Goal: Task Accomplishment & Management: Complete application form

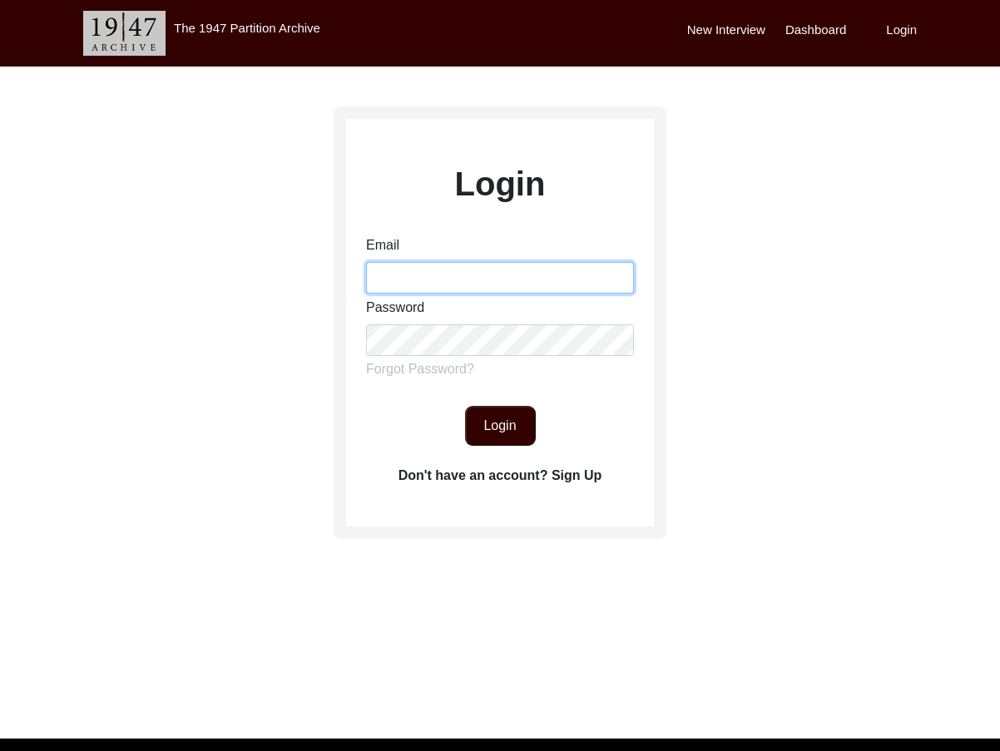
click at [414, 283] on input "Email" at bounding box center [500, 278] width 268 height 32
type input "[EMAIL_ADDRESS][DOMAIN_NAME]"
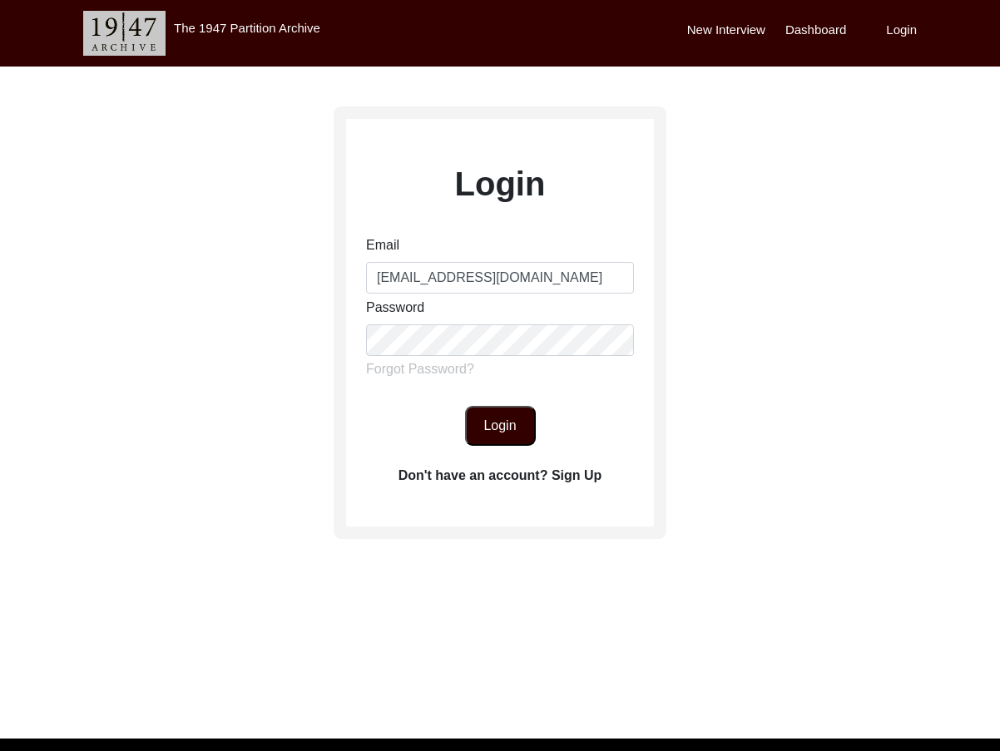
click at [509, 430] on button "Login" at bounding box center [500, 426] width 71 height 40
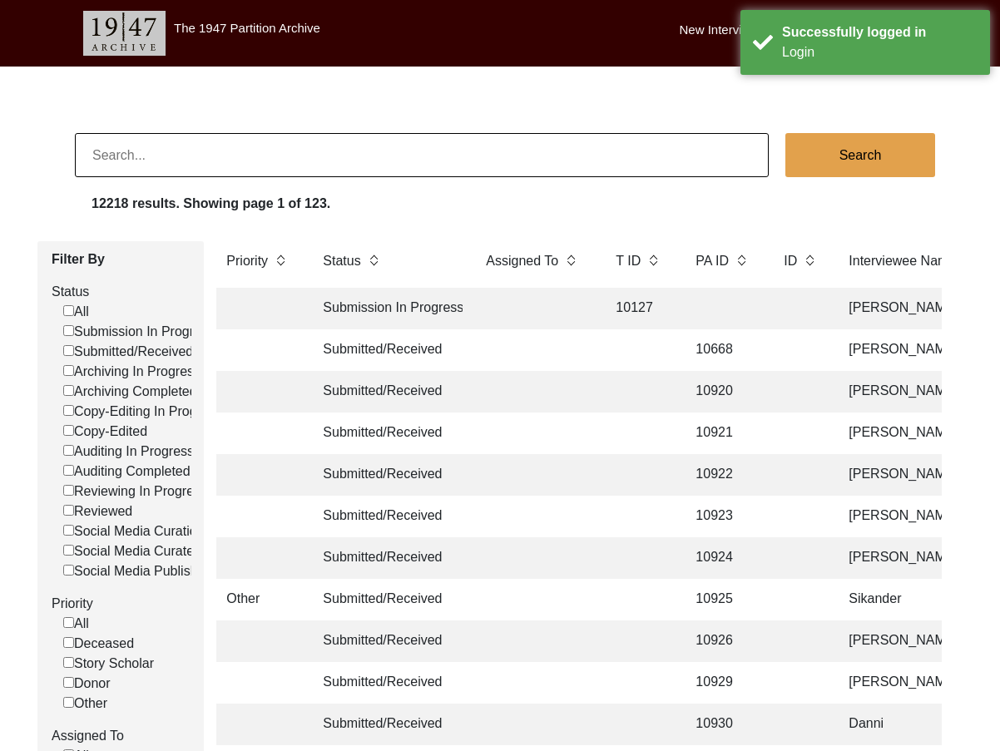
click at [215, 161] on input at bounding box center [422, 155] width 694 height 44
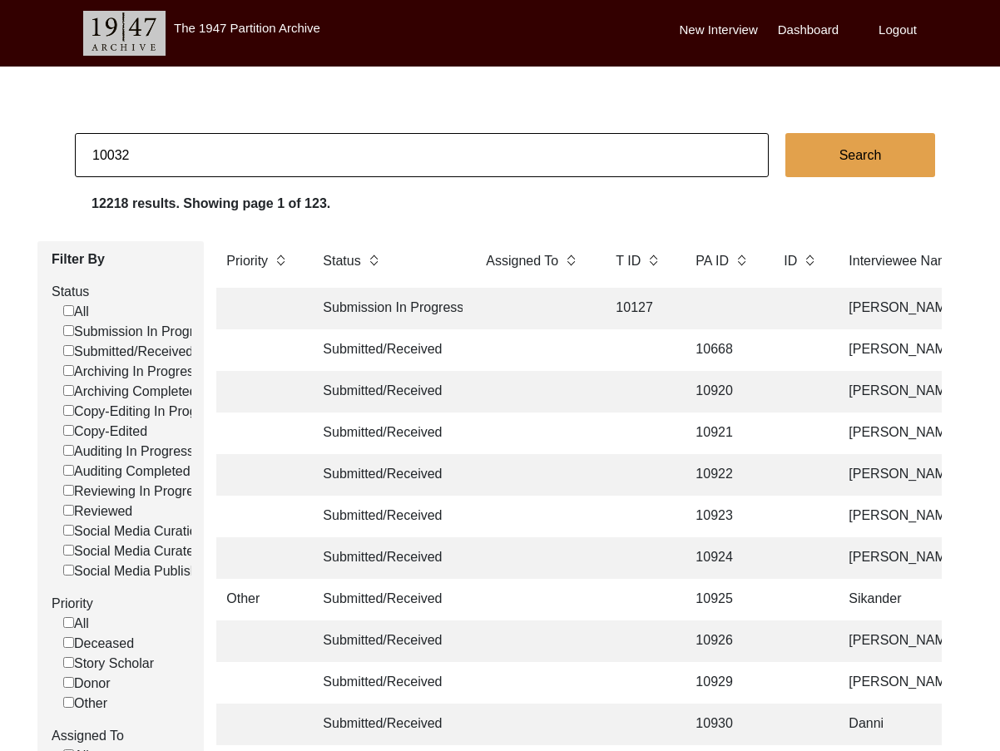
type input "10032"
checkbox input "false"
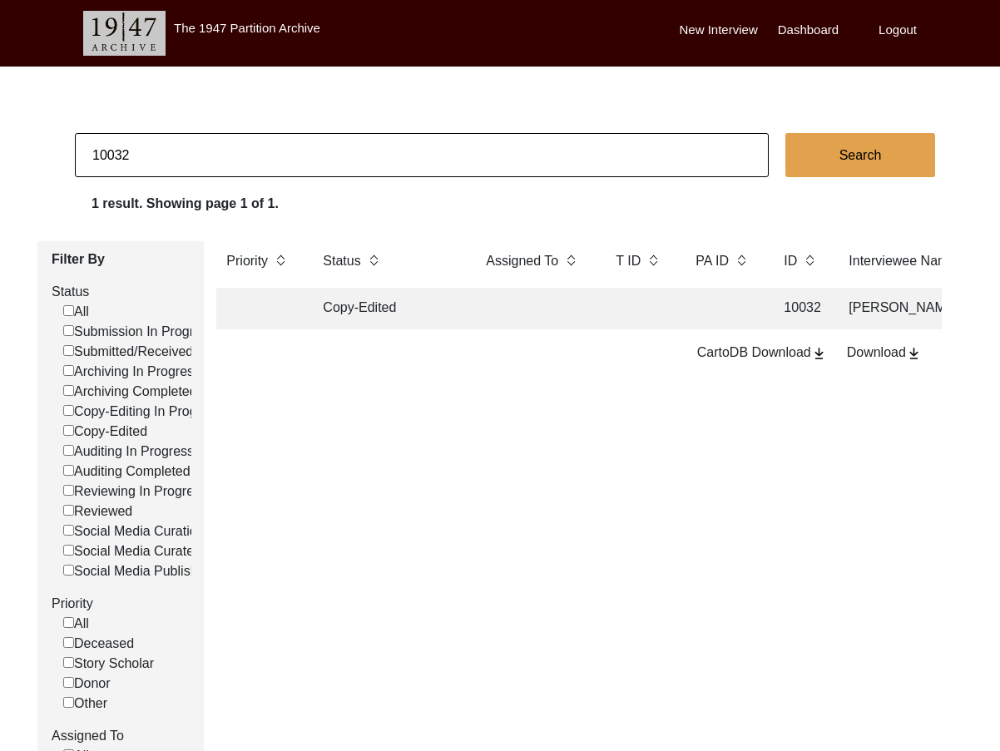
click at [362, 310] on td "Copy-Edited" at bounding box center [388, 309] width 150 height 42
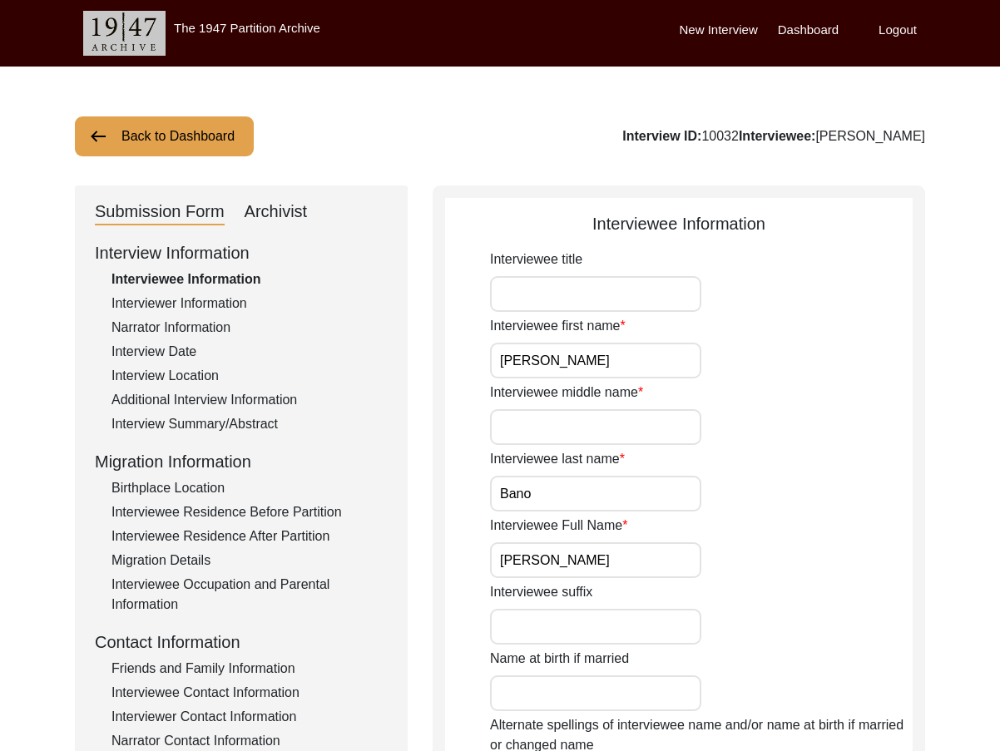
drag, startPoint x: 292, startPoint y: 209, endPoint x: 300, endPoint y: 218, distance: 12.4
click at [292, 208] on div "Archivist" at bounding box center [276, 212] width 63 height 27
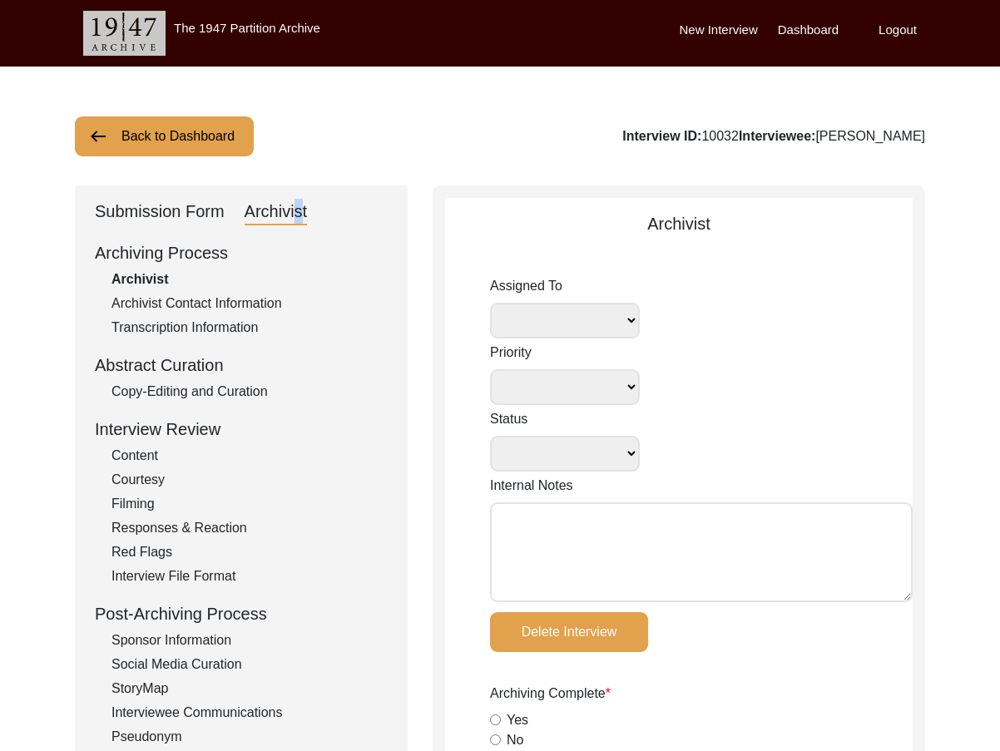
select select
select select "Copy-Edited"
type textarea "Tori [DATE]: disk, photos, [PERSON_NAME]/audio length documented"
radio input "true"
type input "[DATE]"
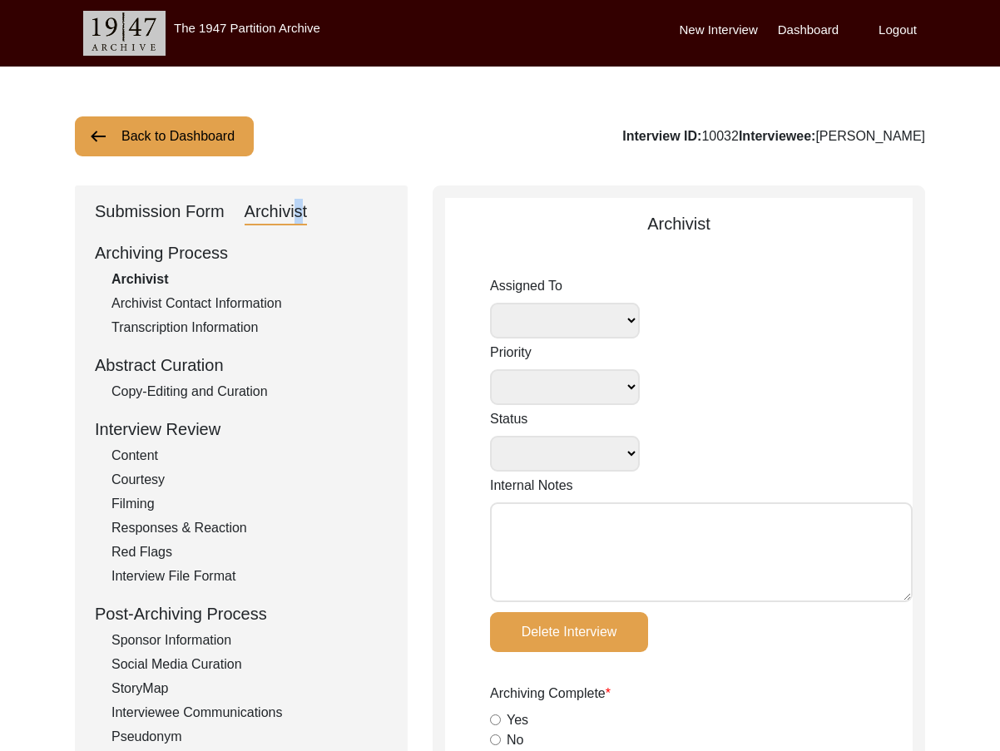
radio input "true"
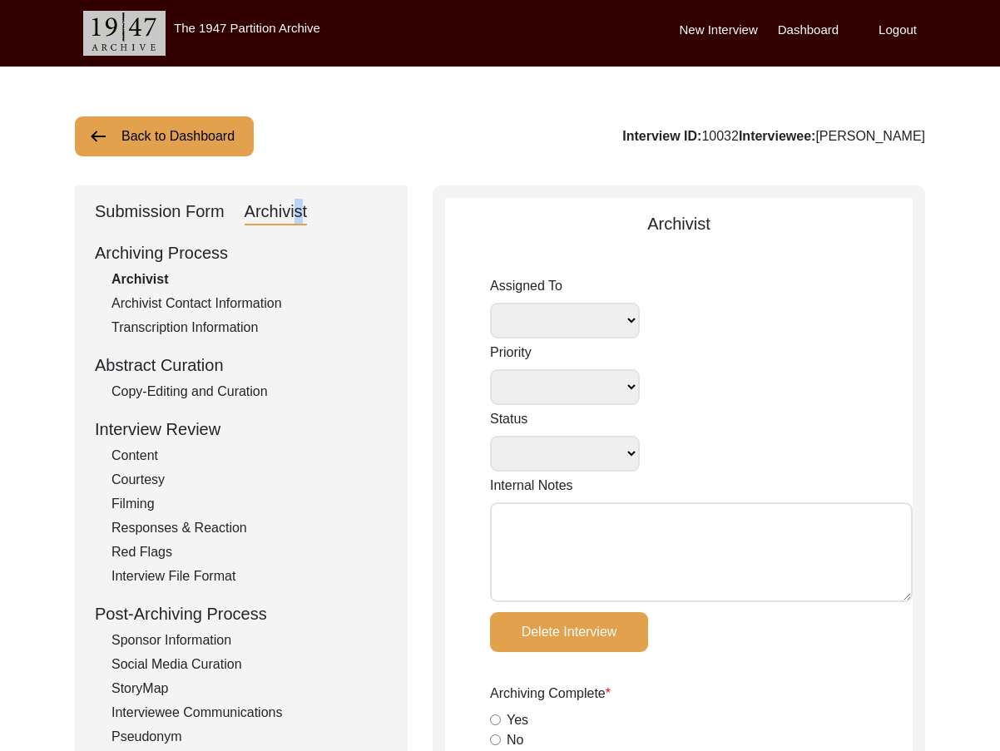
radio input "true"
type input "1:03:56"
radio input "true"
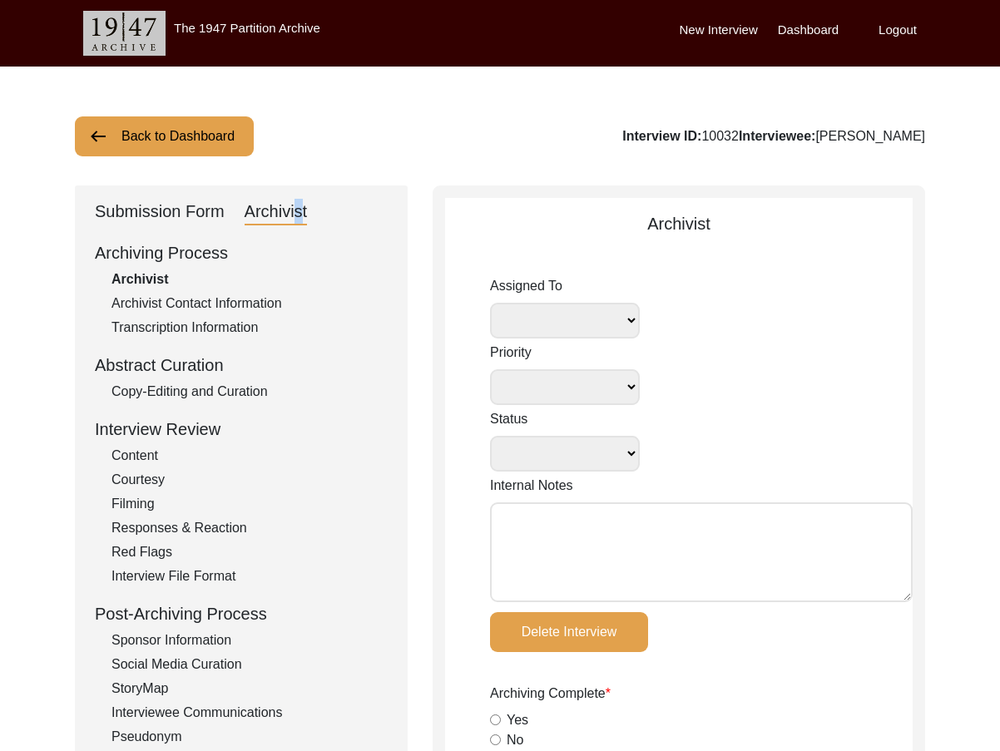
radio input "true"
type input "20, 20.2"
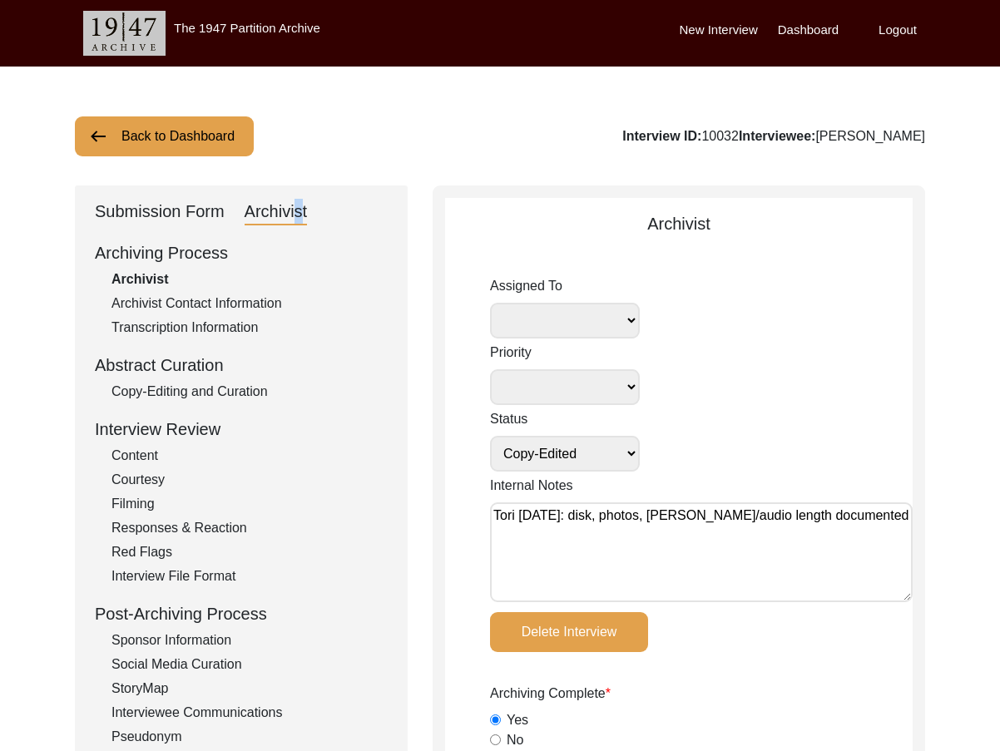
radio input "true"
type textarea "[PERSON_NAME] length: 0:01:38"
type input "mp4"
select select
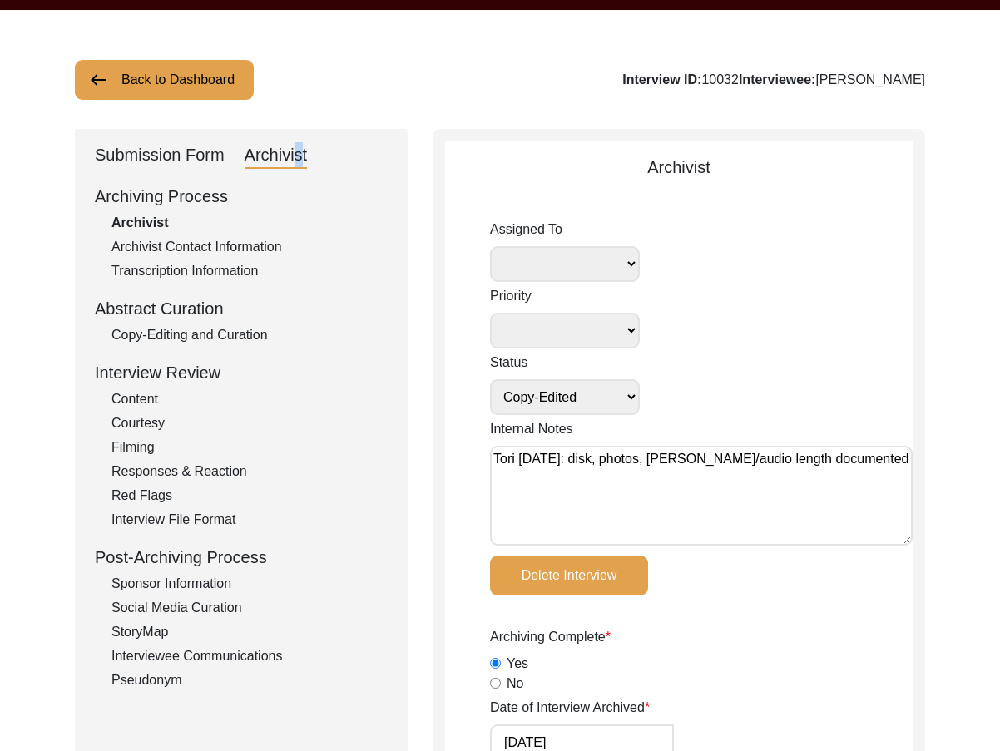
scroll to position [148, 0]
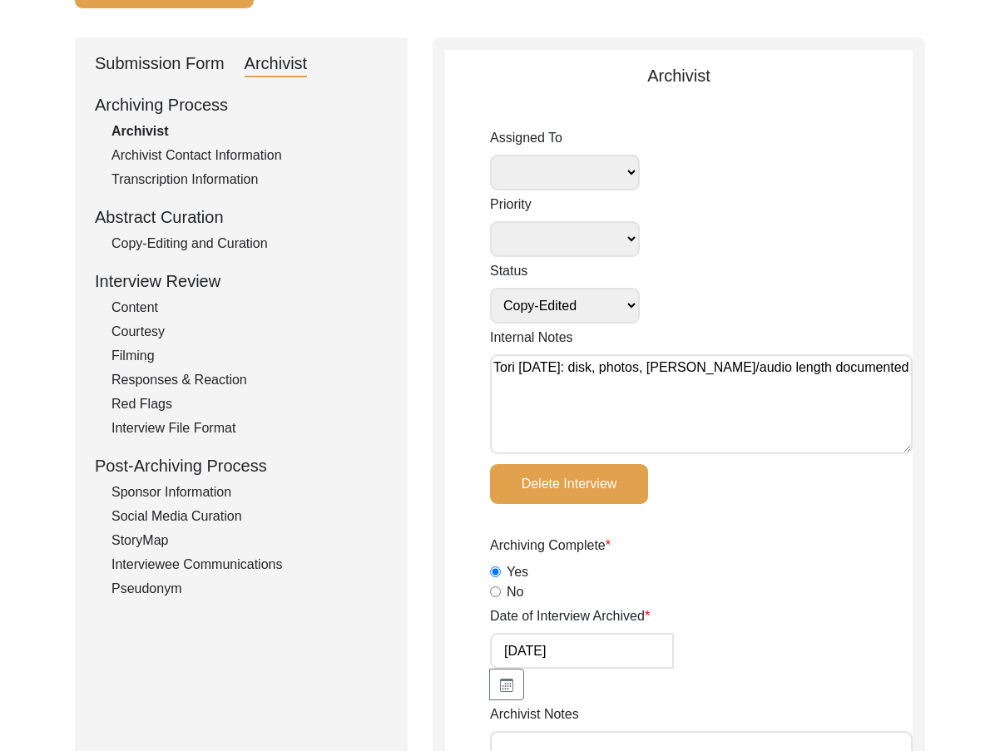
click at [229, 558] on div "Interviewee Communications" at bounding box center [249, 565] width 276 height 20
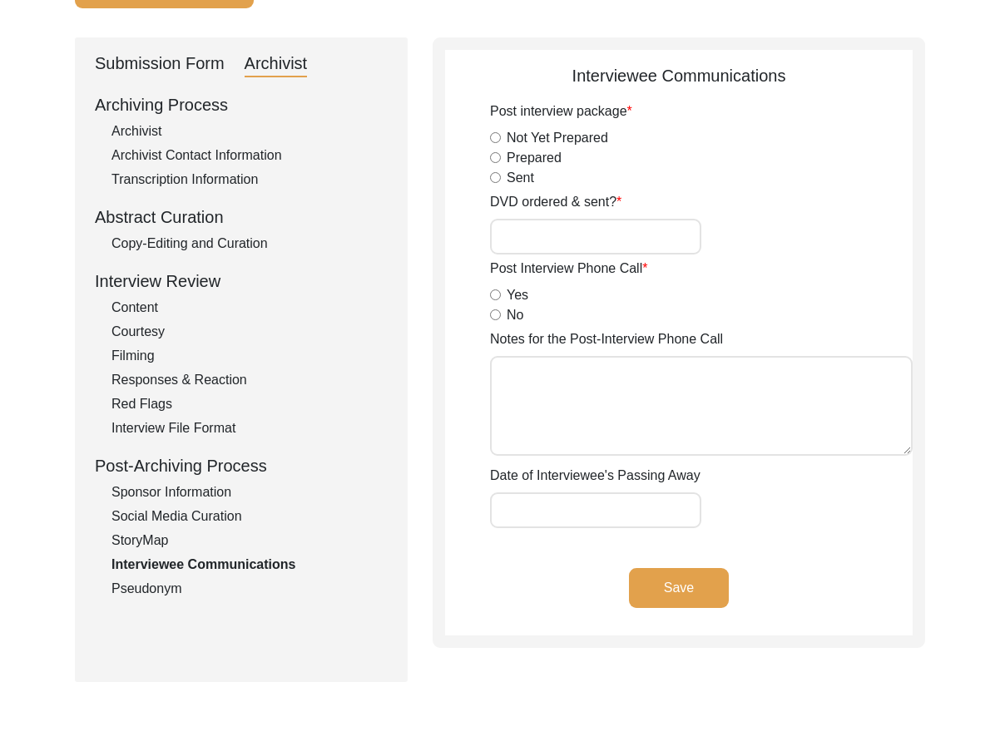
click at [590, 232] on input "DVD ordered & sent?" at bounding box center [595, 237] width 211 height 36
click at [581, 240] on input "DVD ordered & sent?" at bounding box center [595, 237] width 211 height 36
drag, startPoint x: 534, startPoint y: 240, endPoint x: 625, endPoint y: 245, distance: 91.6
click at [625, 245] on input "Yes, 20.2" at bounding box center [595, 237] width 211 height 36
type input "Yes, 23"
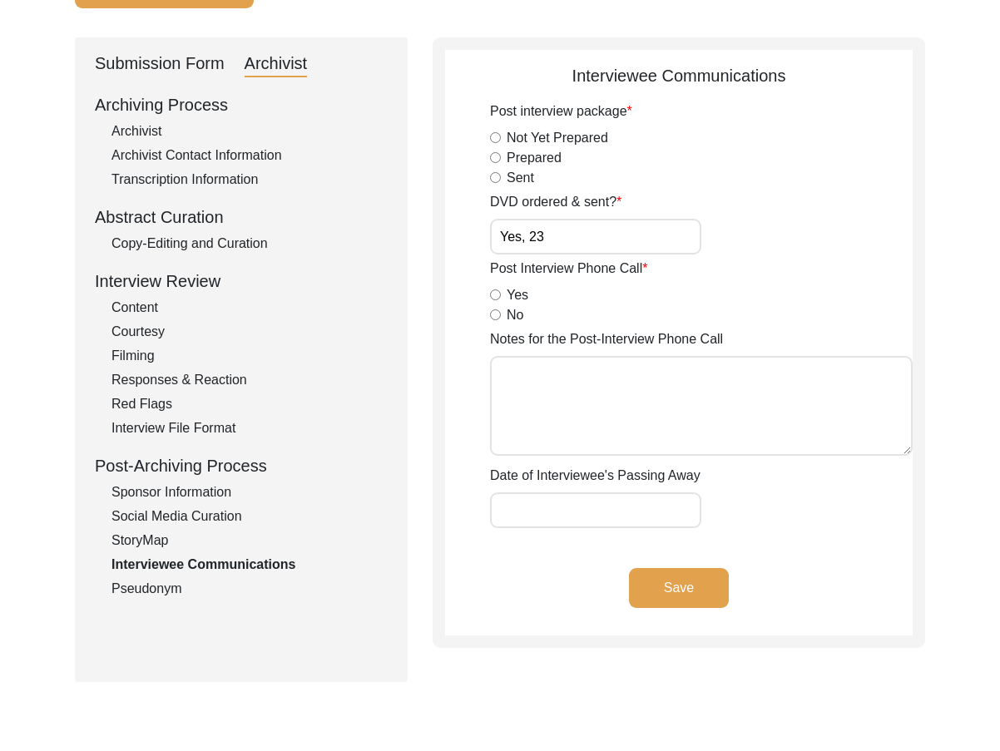
drag, startPoint x: 660, startPoint y: 585, endPoint x: 192, endPoint y: 579, distance: 467.4
click at [658, 585] on button "Save" at bounding box center [679, 588] width 100 height 40
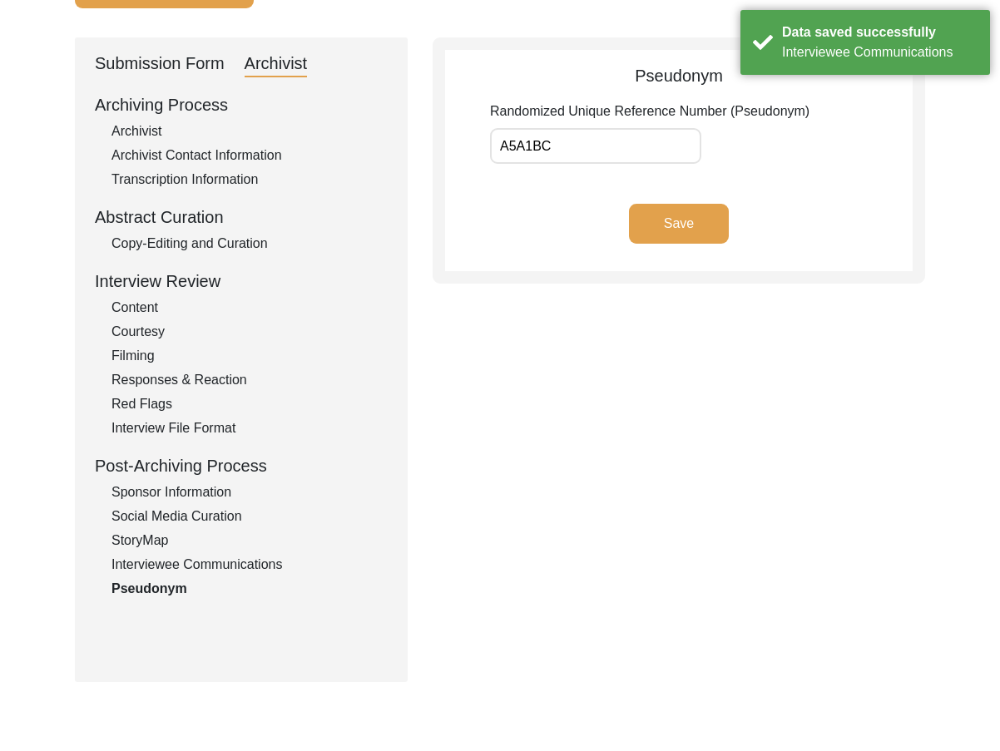
click at [192, 567] on div "Interviewee Communications" at bounding box center [249, 565] width 276 height 20
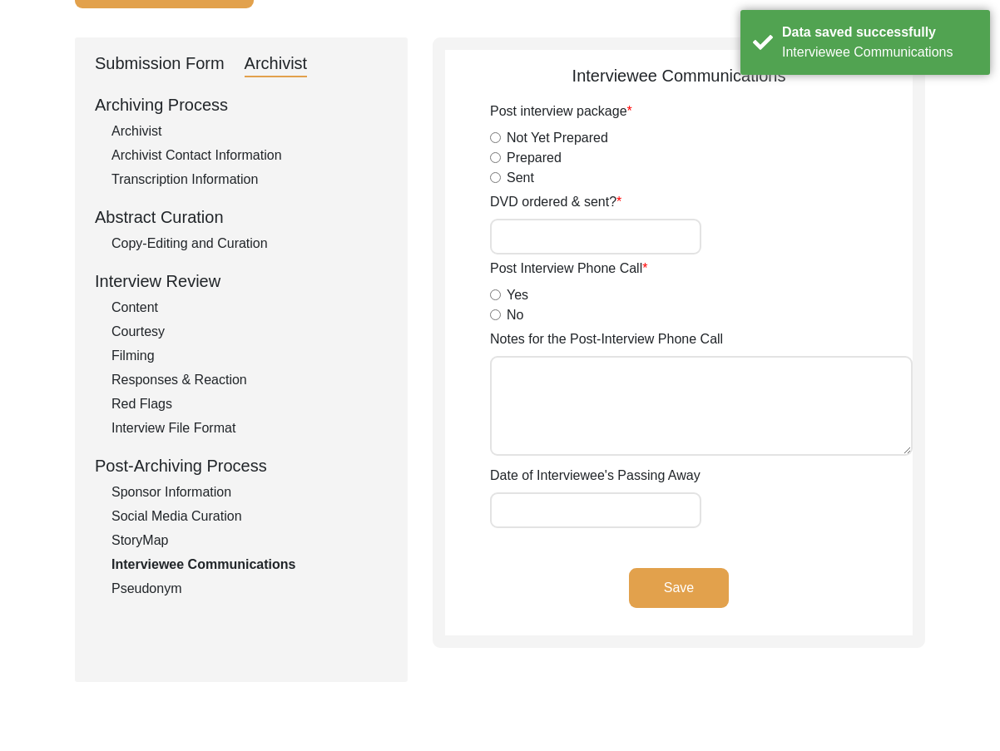
click at [554, 239] on input "DVD ordered & sent?" at bounding box center [595, 237] width 211 height 36
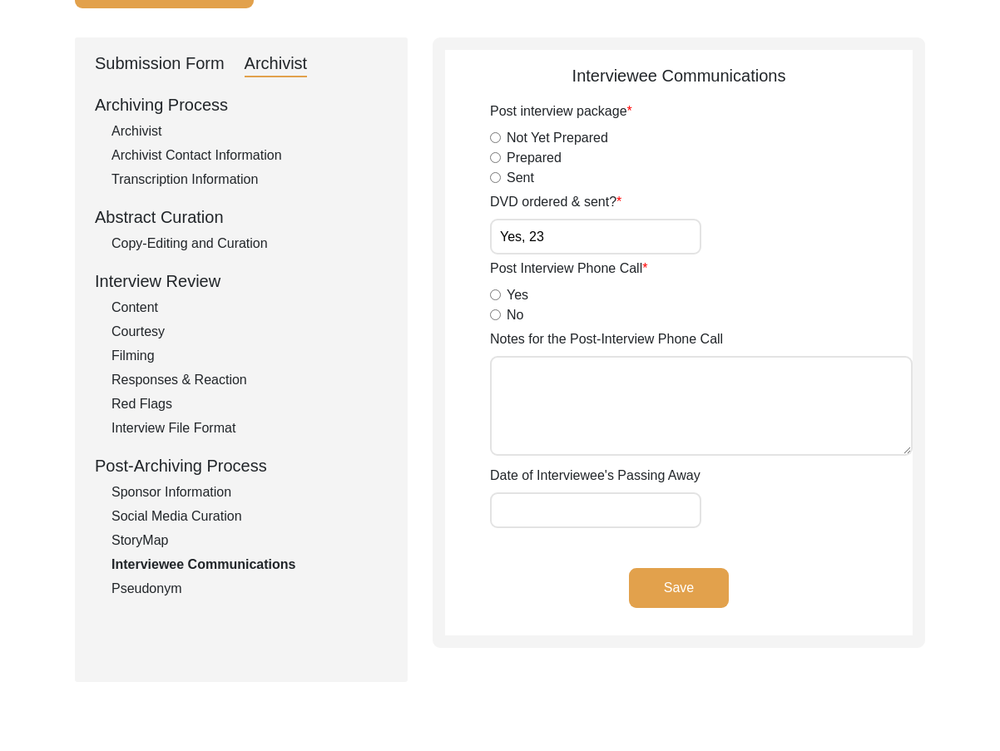
type input "Yes, 23"
click at [698, 580] on button "Save" at bounding box center [679, 588] width 100 height 40
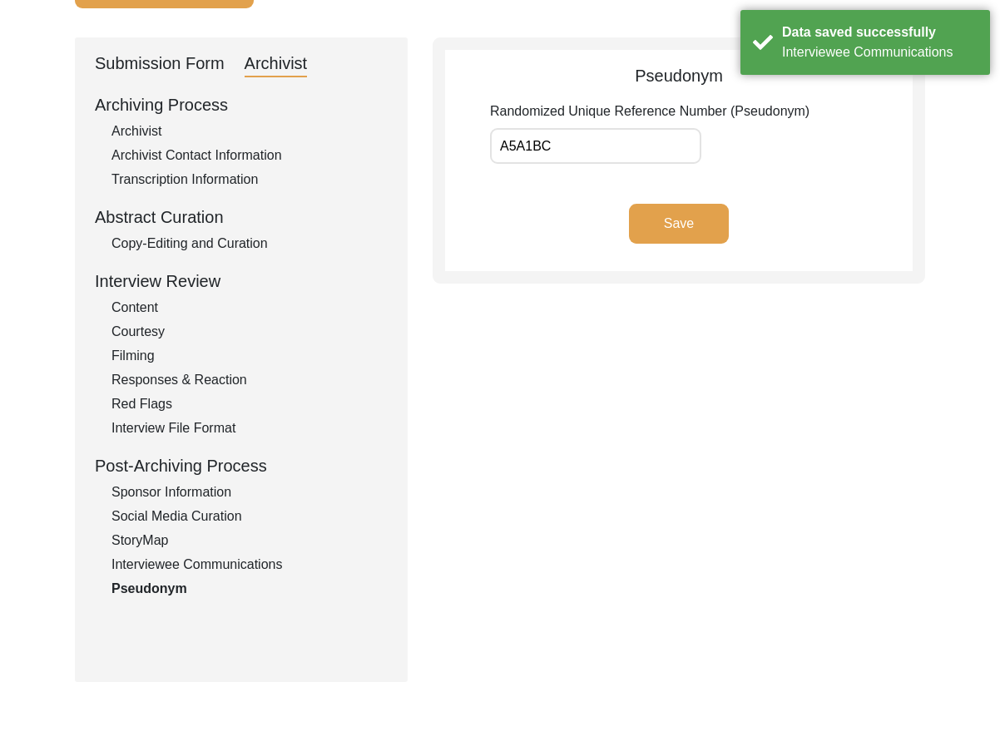
click at [159, 563] on div "Interviewee Communications" at bounding box center [249, 565] width 276 height 20
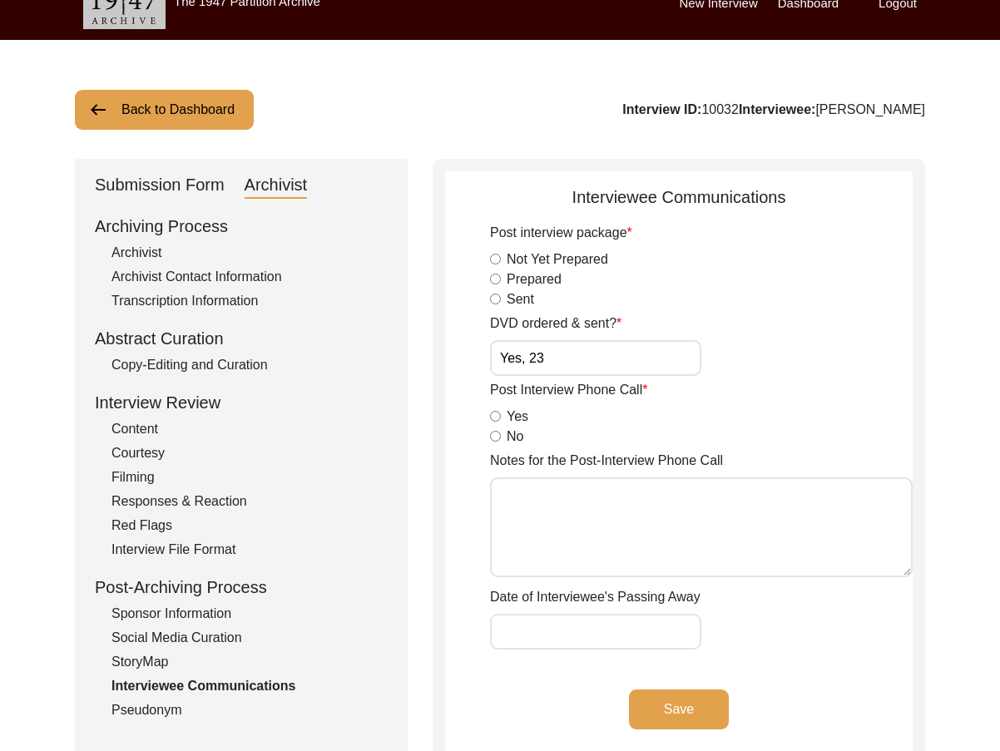
scroll to position [0, 0]
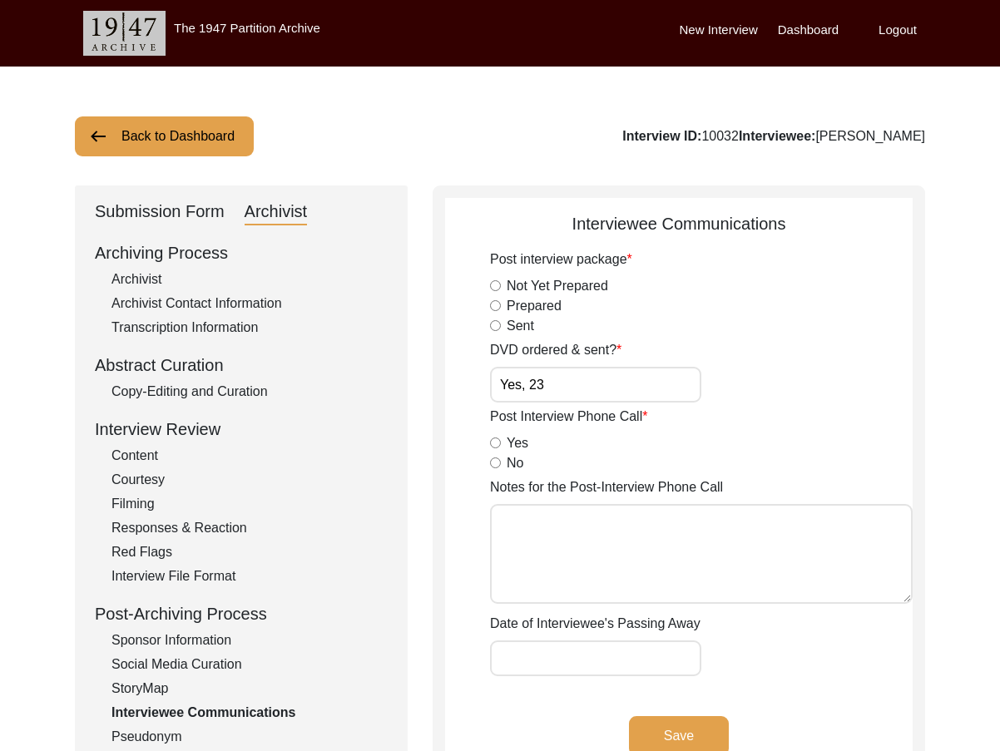
click at [886, 7] on div "New Interview Dashboard Logout" at bounding box center [839, 33] width 320 height 67
click at [892, 27] on label "Logout" at bounding box center [897, 30] width 38 height 19
